Goal: Navigation & Orientation: Find specific page/section

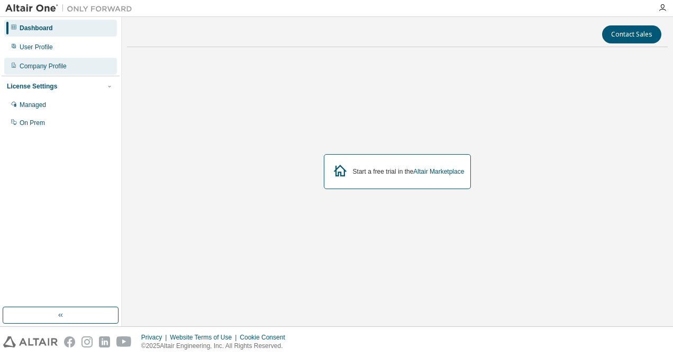
click at [83, 65] on div "Company Profile" at bounding box center [60, 66] width 113 height 17
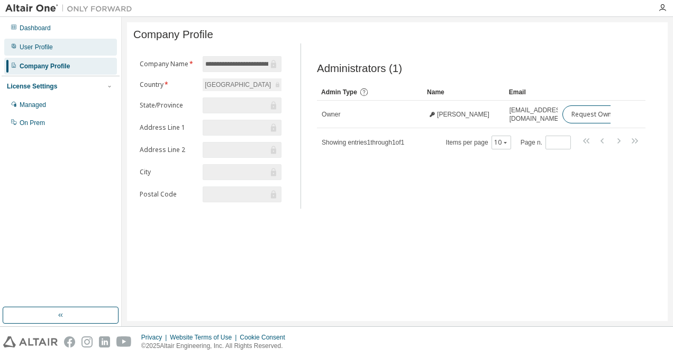
click at [83, 53] on div "User Profile" at bounding box center [60, 47] width 113 height 17
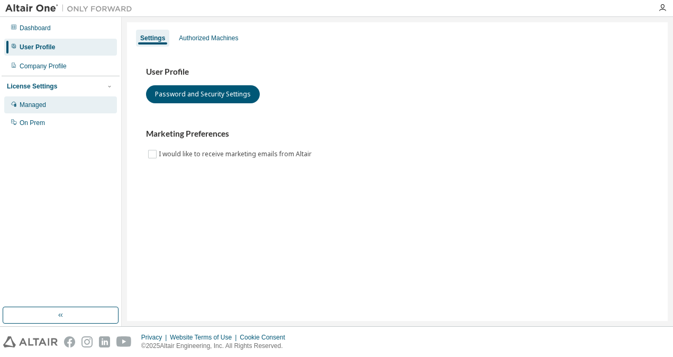
click at [76, 103] on div "Managed" at bounding box center [60, 104] width 113 height 17
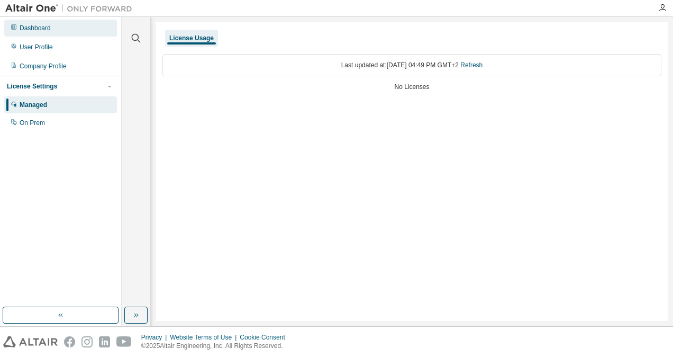
click at [76, 36] on div "Dashboard" at bounding box center [60, 28] width 113 height 17
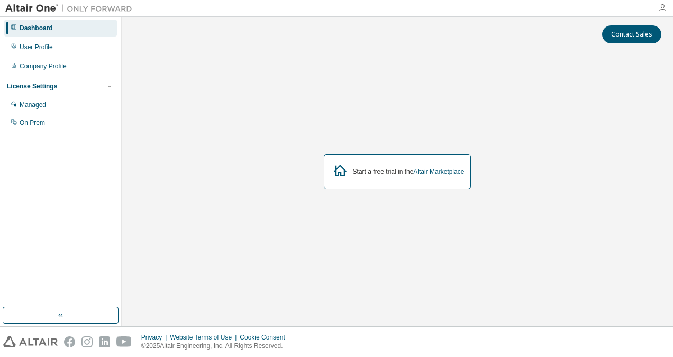
click at [660, 5] on icon "button" at bounding box center [662, 8] width 8 height 8
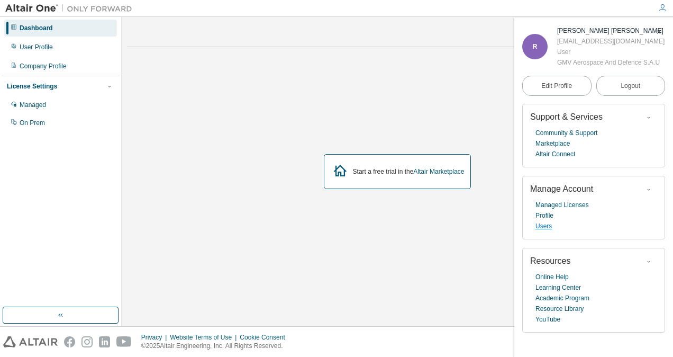
click at [545, 224] on link "Users" at bounding box center [544, 226] width 16 height 11
click at [546, 229] on link "Users" at bounding box center [544, 226] width 16 height 11
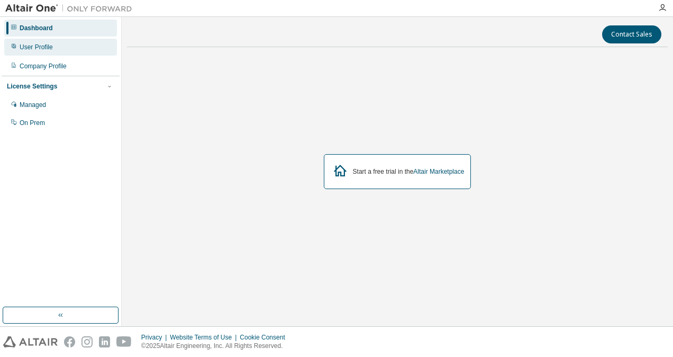
click at [60, 46] on div "User Profile" at bounding box center [60, 47] width 113 height 17
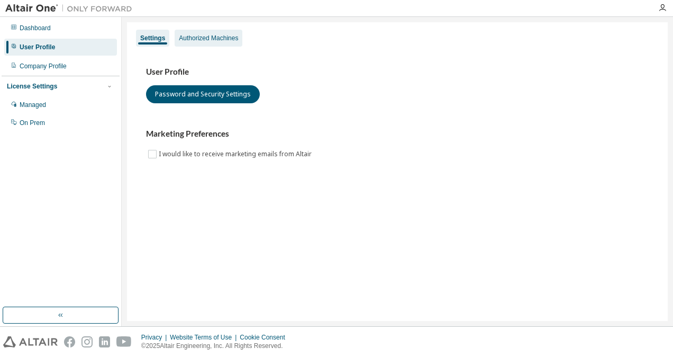
click at [207, 42] on div "Authorized Machines" at bounding box center [208, 38] width 59 height 8
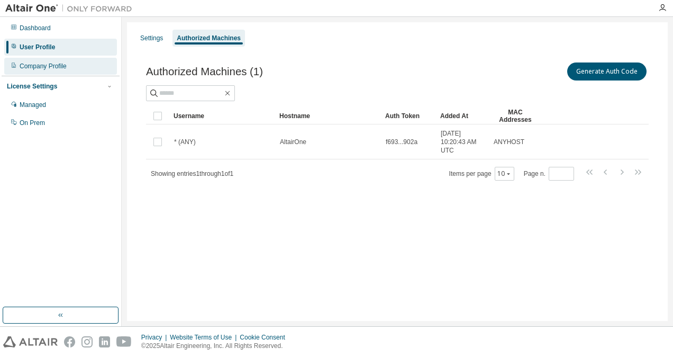
click at [48, 72] on div "Company Profile" at bounding box center [60, 66] width 113 height 17
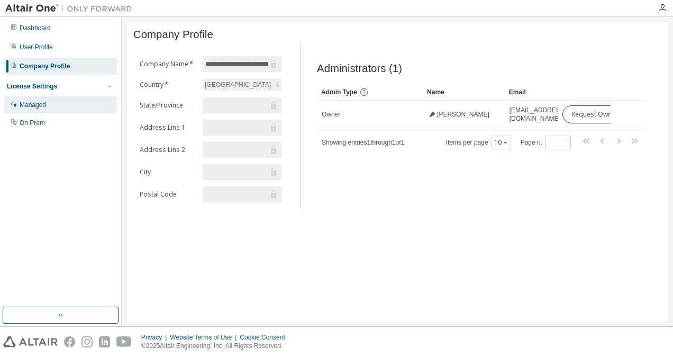
click at [53, 105] on div "Managed" at bounding box center [60, 104] width 113 height 17
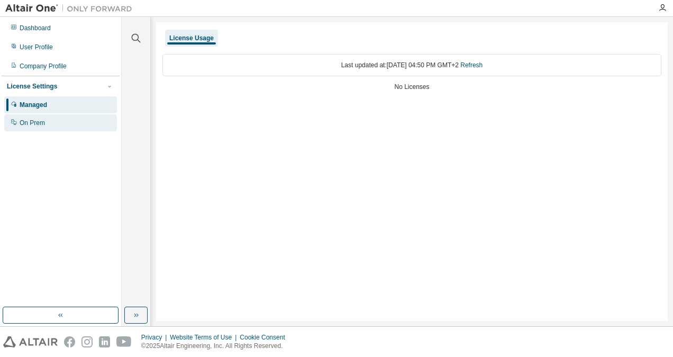
click at [58, 122] on div "On Prem" at bounding box center [60, 122] width 113 height 17
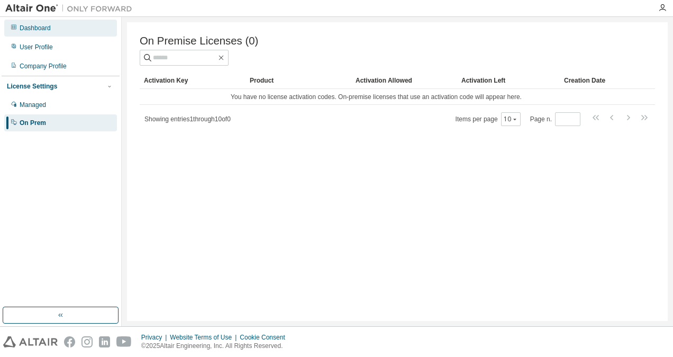
click at [75, 33] on div "Dashboard" at bounding box center [60, 28] width 113 height 17
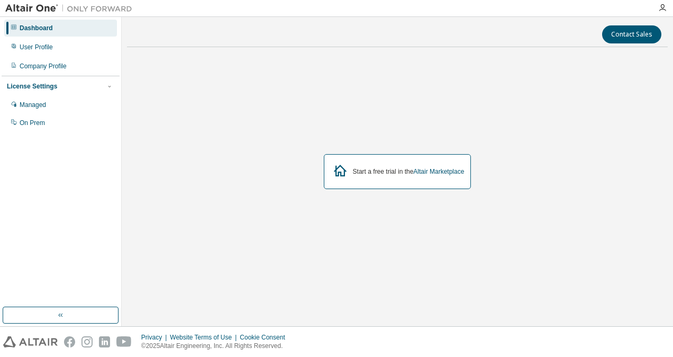
click at [42, 33] on div "Dashboard" at bounding box center [60, 28] width 113 height 17
click at [665, 9] on icon "button" at bounding box center [662, 8] width 8 height 8
click at [659, 10] on icon "button" at bounding box center [662, 8] width 8 height 8
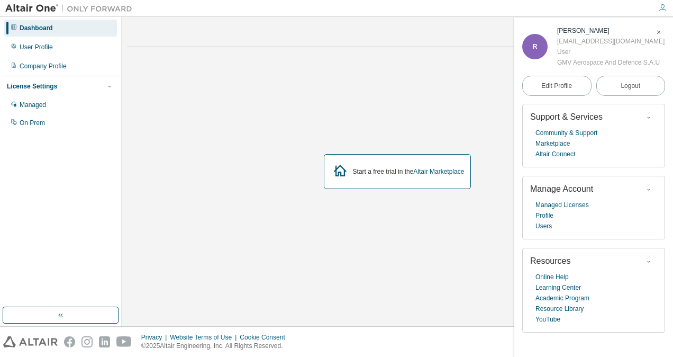
click at [664, 8] on icon "button" at bounding box center [662, 8] width 8 height 8
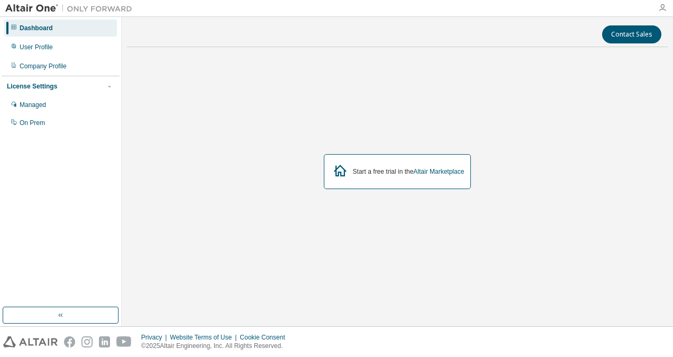
click at [665, 9] on icon "button" at bounding box center [662, 8] width 8 height 8
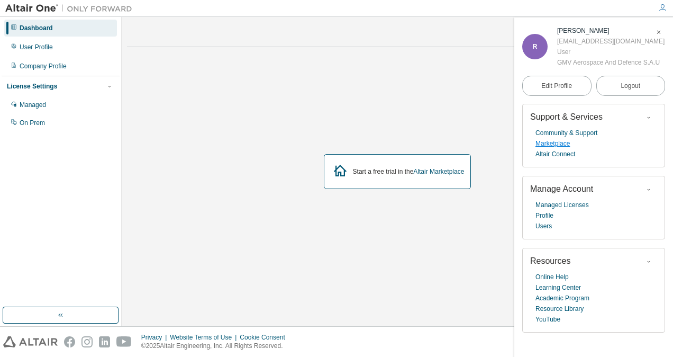
click at [559, 142] on link "Marketplace" at bounding box center [553, 143] width 34 height 11
